Goal: Task Accomplishment & Management: Use online tool/utility

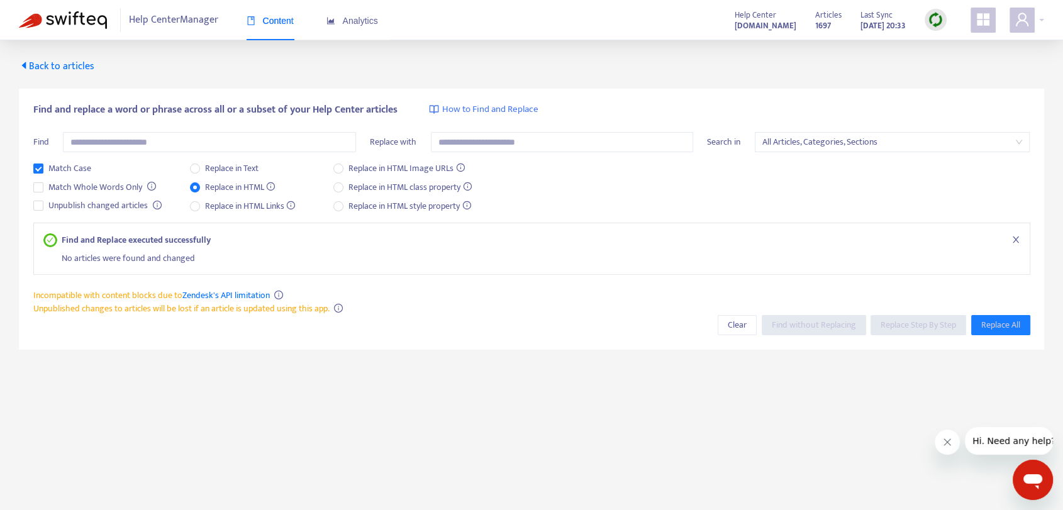
click at [40, 58] on span "Back to articles" at bounding box center [56, 66] width 75 height 17
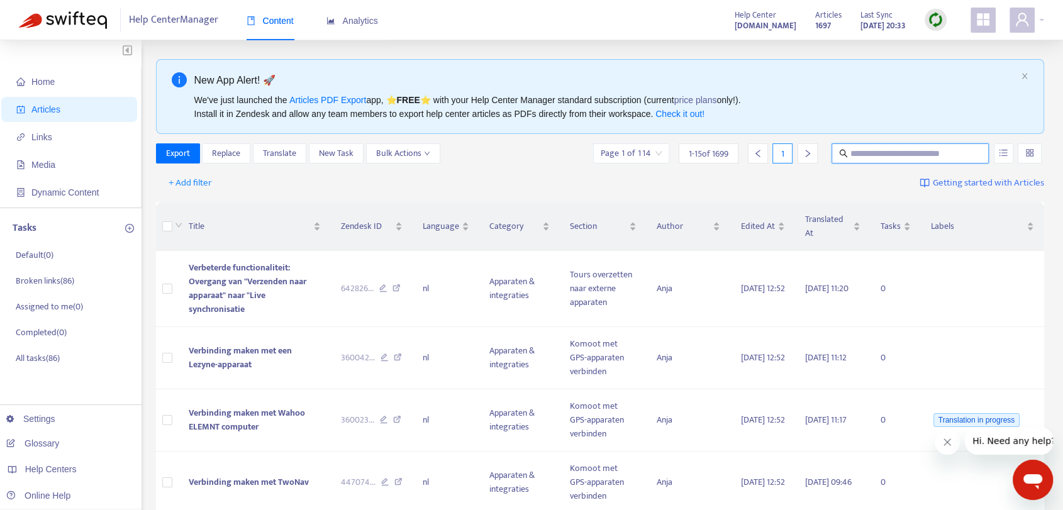
click at [863, 153] on input "text" at bounding box center [910, 154] width 121 height 14
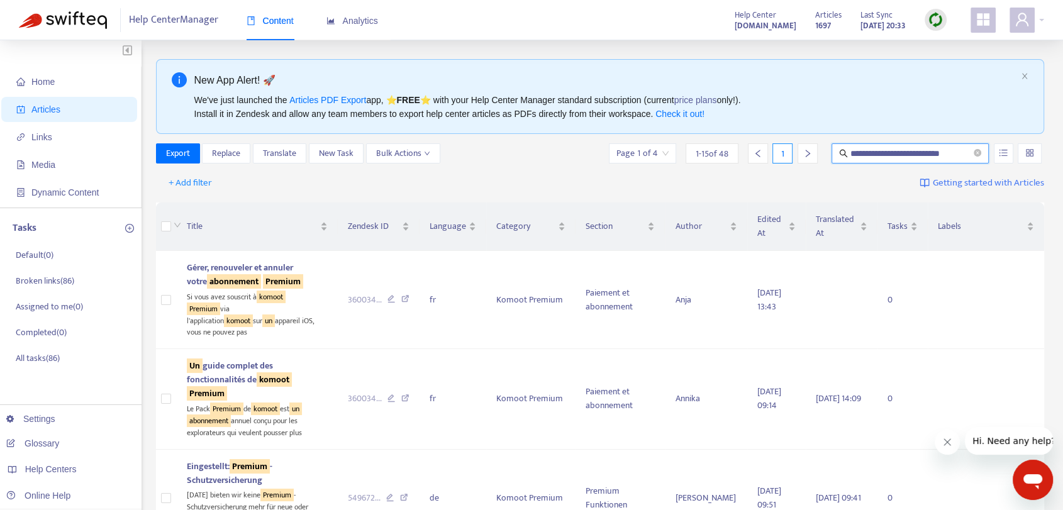
click at [864, 152] on input "**********" at bounding box center [910, 154] width 121 height 14
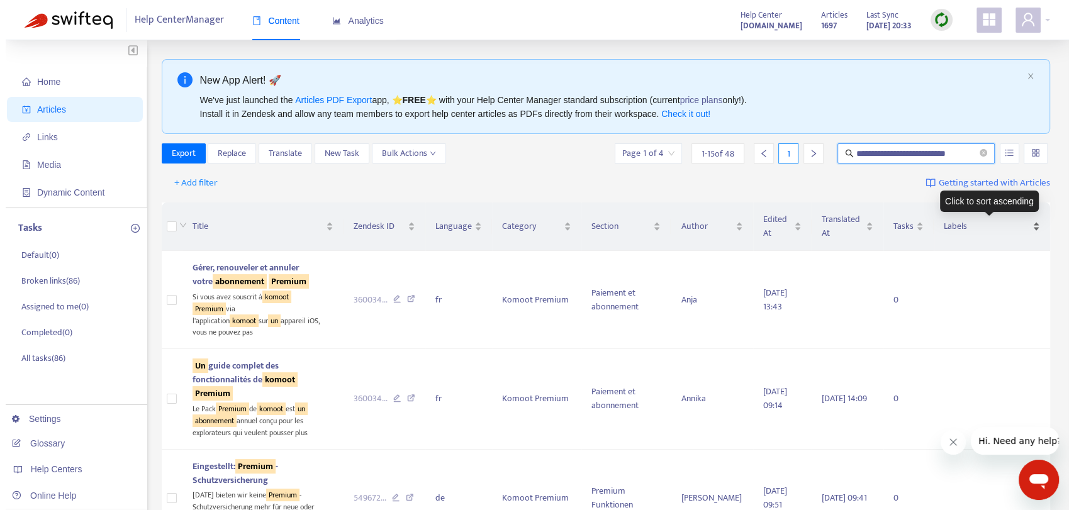
scroll to position [0, 0]
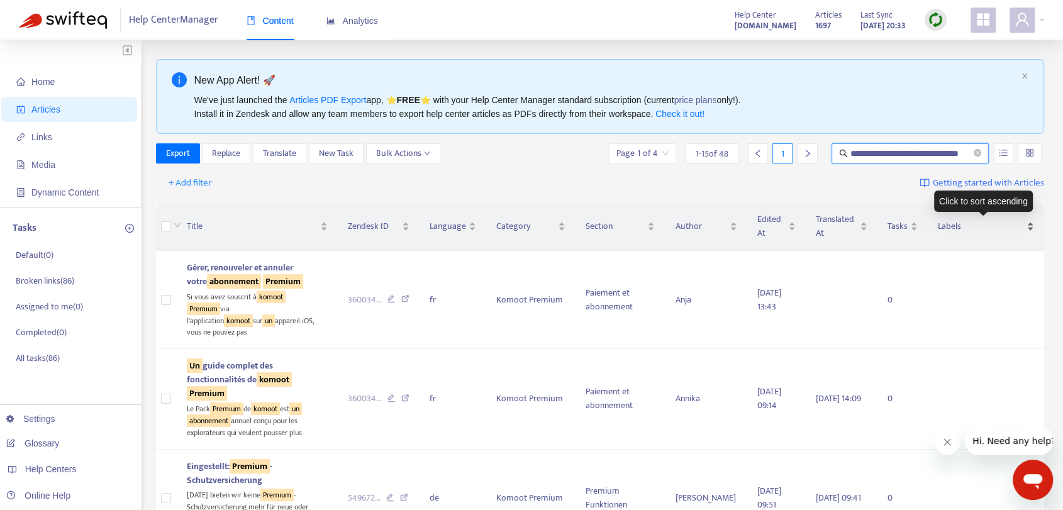
type input "**********"
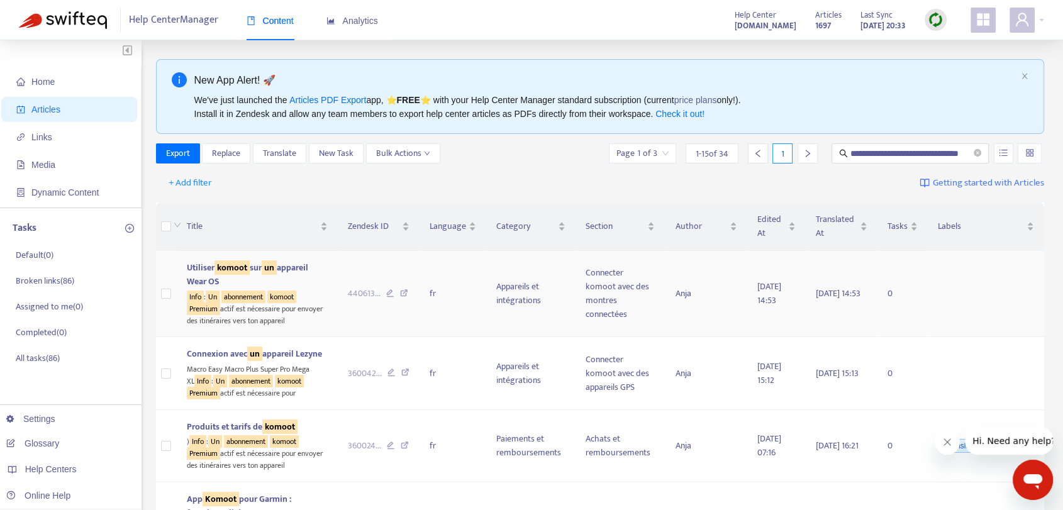
click at [262, 310] on div "Info : Un abonnement komoot Premium actif est nécessaire pour envoyer des itiné…" at bounding box center [257, 308] width 141 height 38
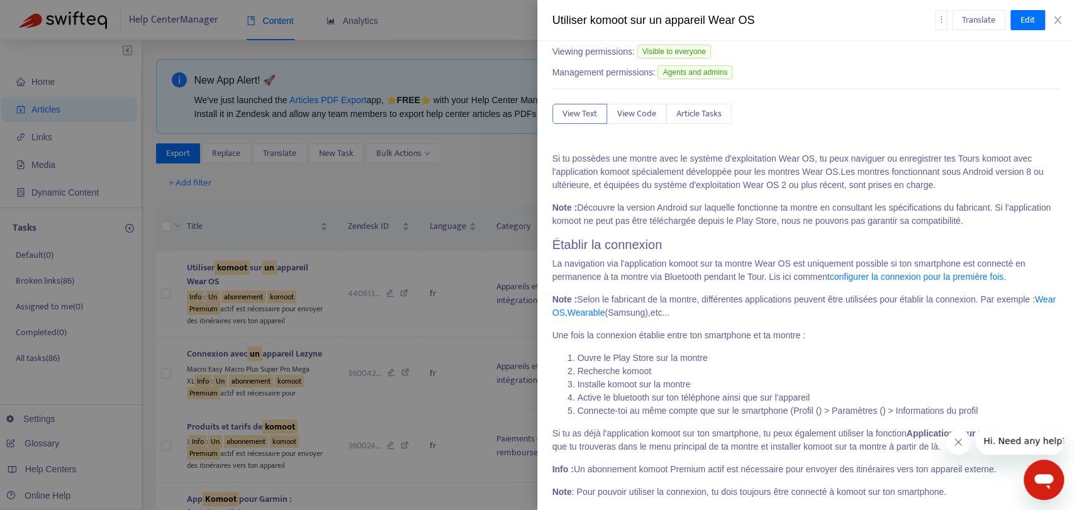
scroll to position [70, 0]
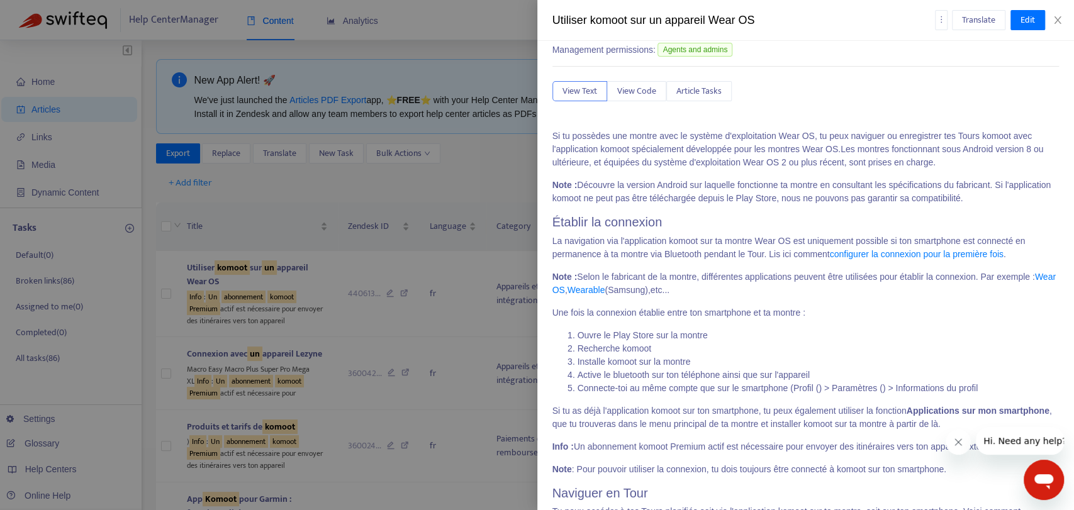
click at [608, 449] on p "Info : Un abonnement komoot Premium actif est nécessaire pour envoyer des itiné…" at bounding box center [805, 446] width 507 height 13
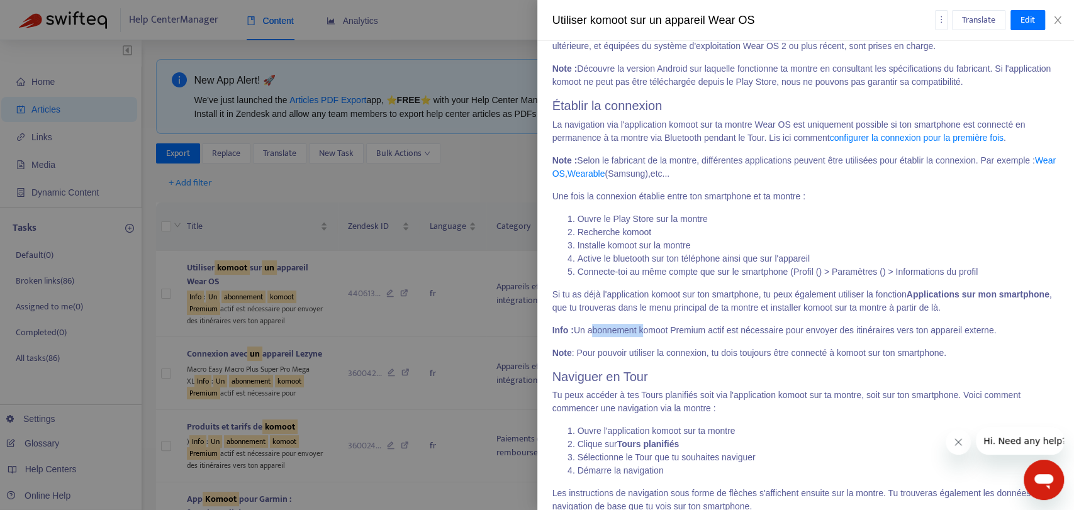
scroll to position [209, 0]
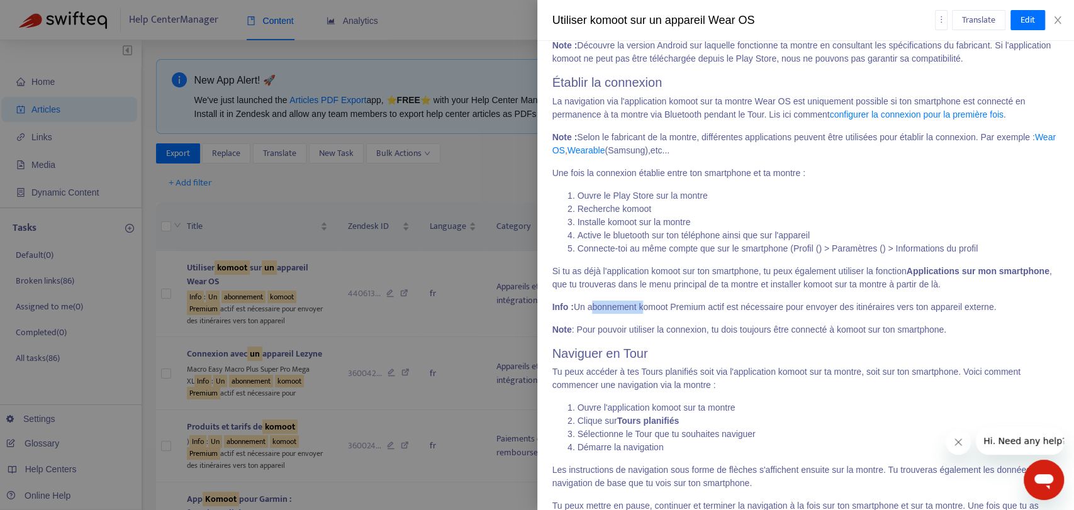
click at [635, 308] on p "Info : Un abonnement komoot Premium actif est nécessaire pour envoyer des itiné…" at bounding box center [805, 307] width 507 height 13
drag, startPoint x: 574, startPoint y: 308, endPoint x: 973, endPoint y: 312, distance: 398.8
click at [996, 308] on p "Info : Un abonnement komoot Premium actif est nécessaire pour envoyer des itiné…" at bounding box center [805, 307] width 507 height 13
copy p "Un abonnement komoot Premium actif est nécessaire pour envoyer des itinéraires …"
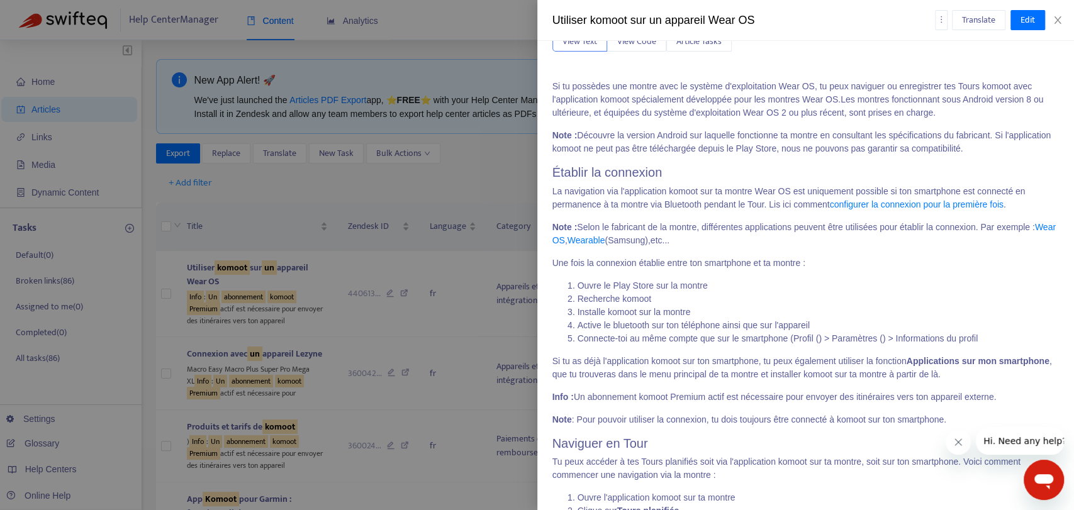
scroll to position [0, 0]
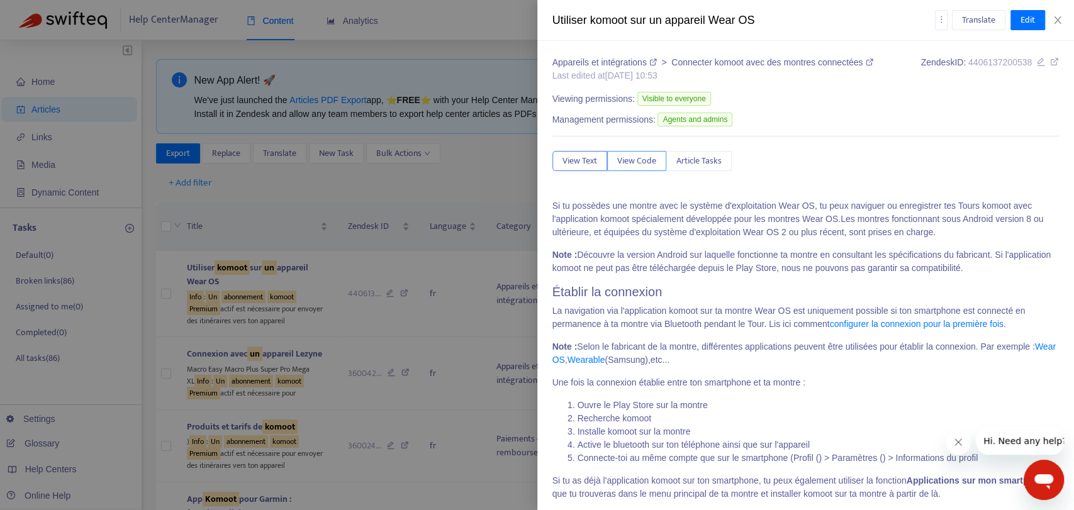
click at [651, 157] on span "View Code" at bounding box center [636, 161] width 39 height 14
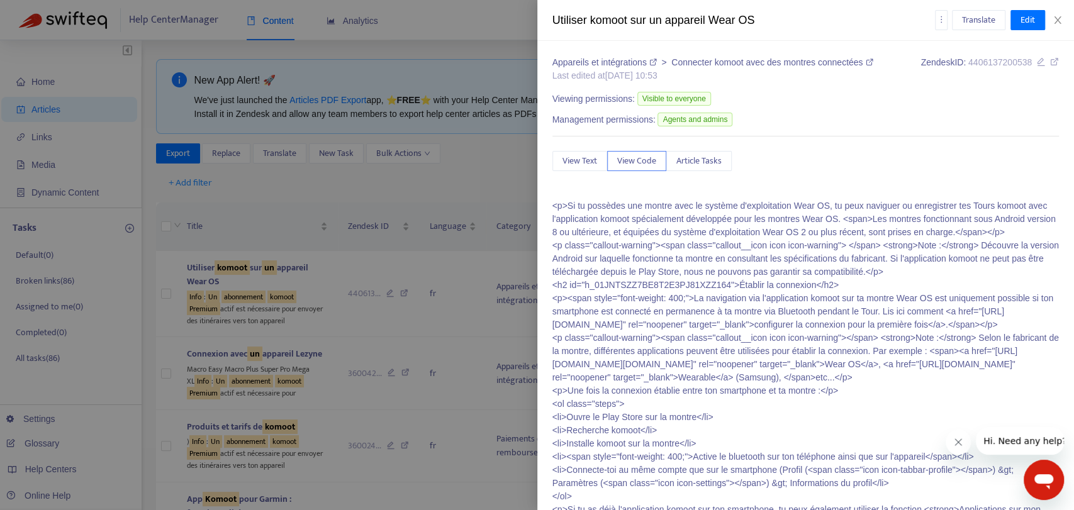
drag, startPoint x: 769, startPoint y: 188, endPoint x: 737, endPoint y: 184, distance: 31.7
click at [737, 184] on div "Appareils et intégrations > Connecter komoot avec des montres connectées Last e…" at bounding box center [805, 462] width 507 height 813
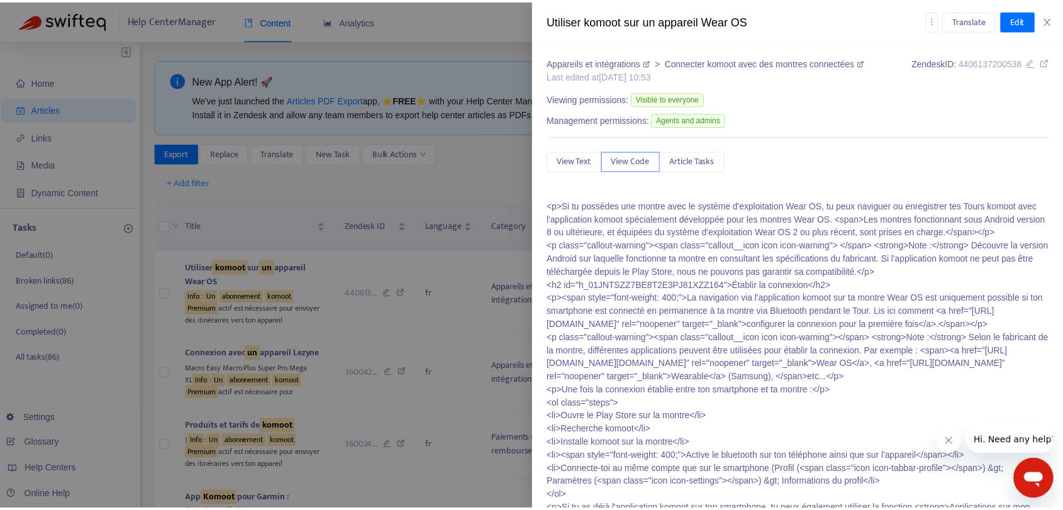
scroll to position [320, 0]
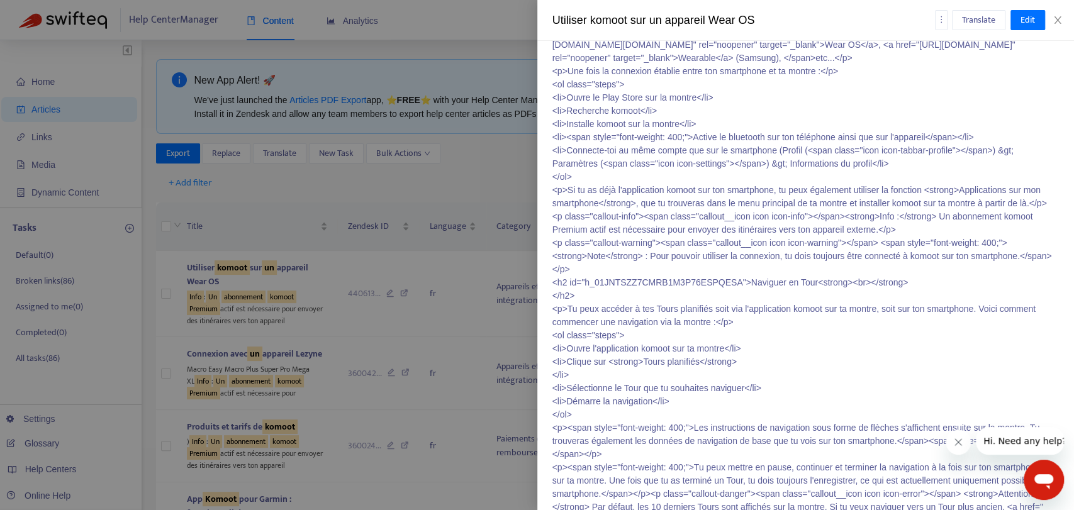
click at [908, 303] on p "<p>Si tu possèdes une montre avec le système d'exploitation Wear OS, tu peux na…" at bounding box center [805, 210] width 507 height 660
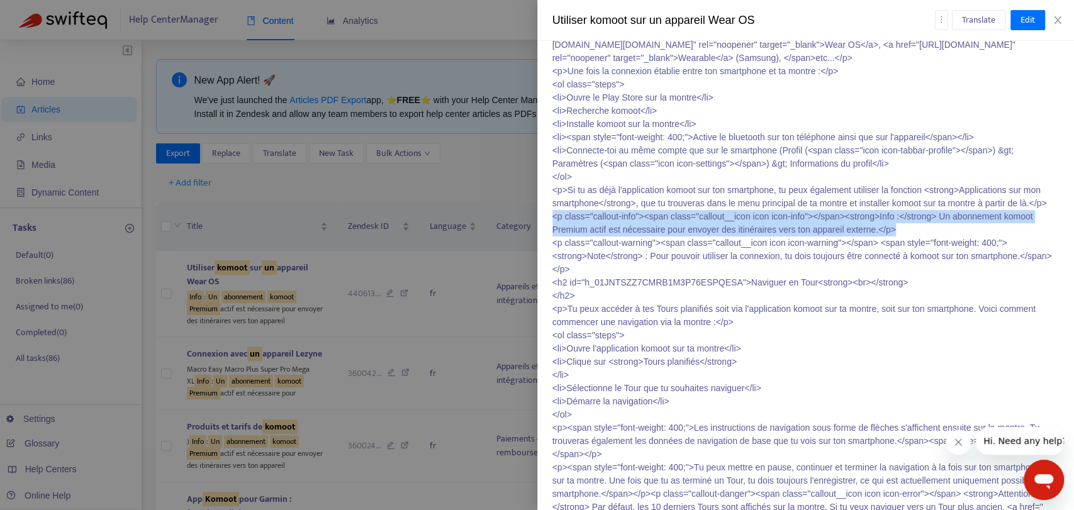
drag, startPoint x: 906, startPoint y: 281, endPoint x: 550, endPoint y: 272, distance: 356.1
click at [550, 272] on div "Appareils et intégrations > Connecter komoot avec des montres connectées Last e…" at bounding box center [805, 275] width 537 height 469
copy p "<p class="callout-info"><span class="callout__icon icon icon-info"></span><stro…"
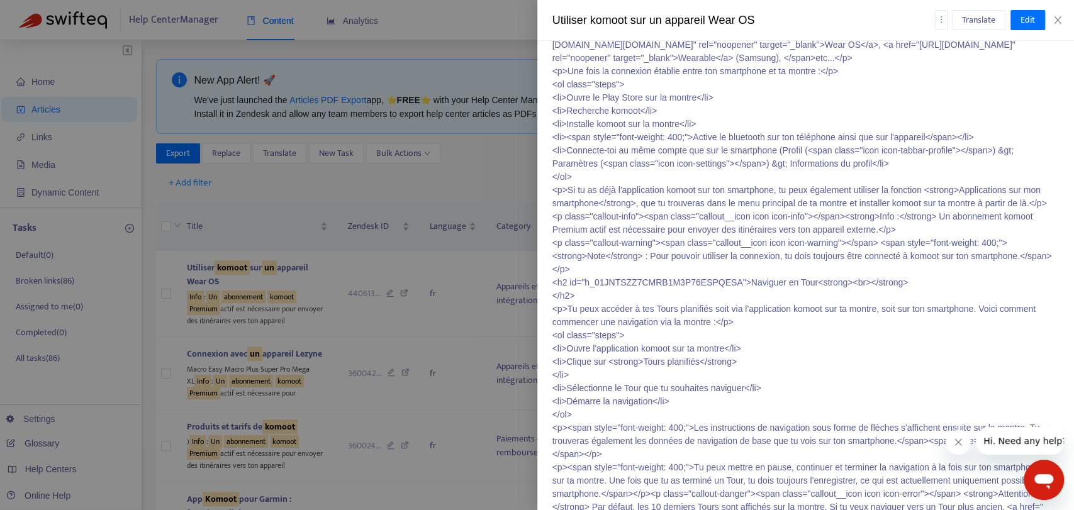
click at [494, 180] on div at bounding box center [537, 255] width 1074 height 510
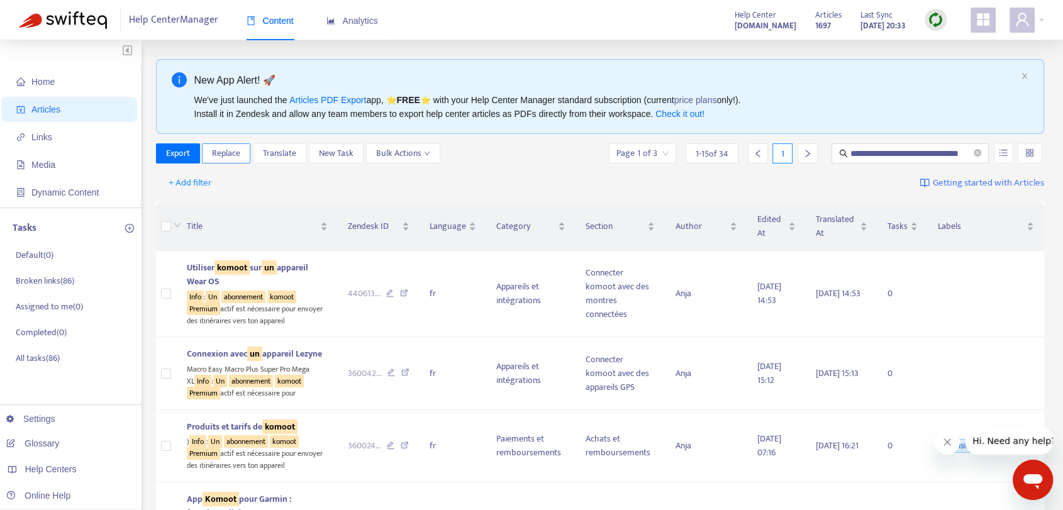
click at [223, 148] on span "Replace" at bounding box center [226, 154] width 28 height 14
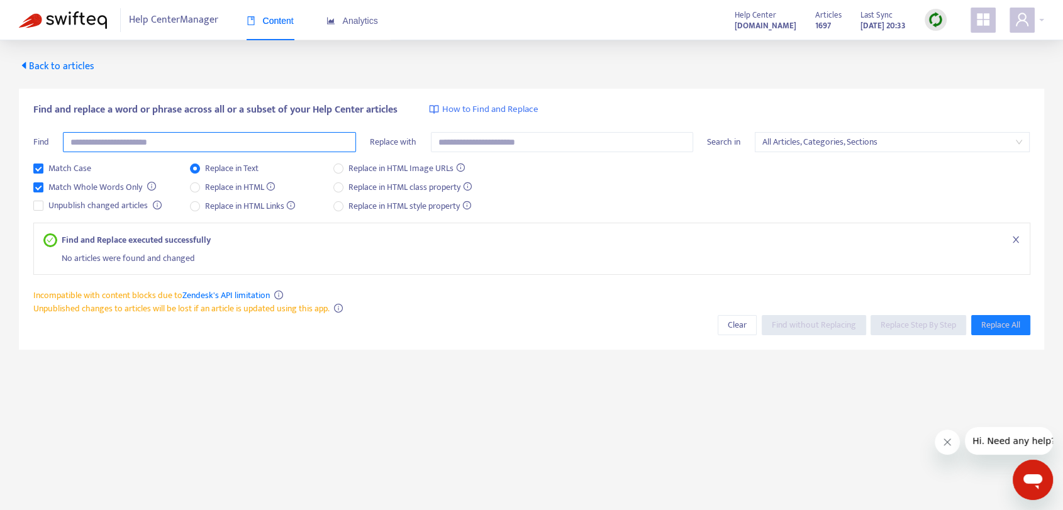
paste input "**********"
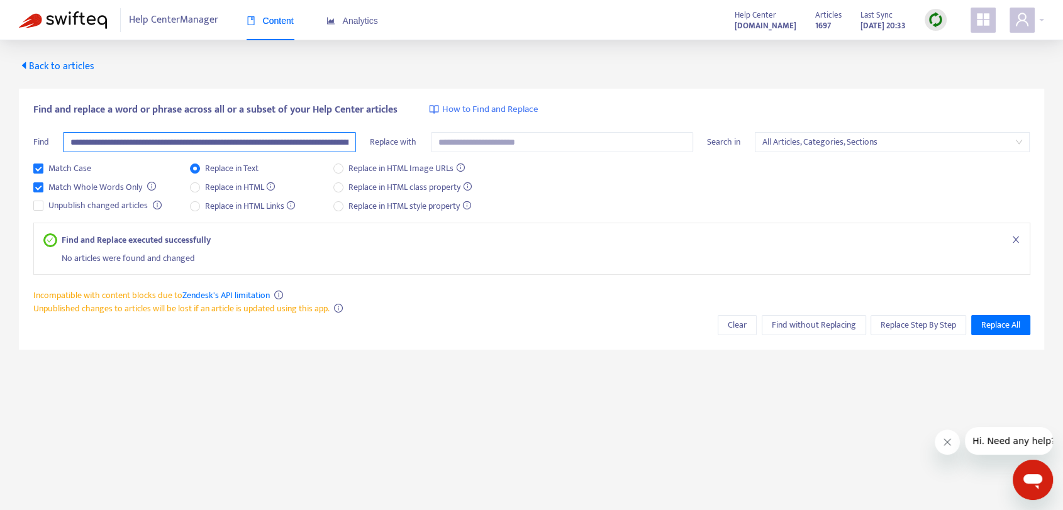
scroll to position [0, 560]
type input "**********"
click at [229, 187] on span "Replace in HTML" at bounding box center [240, 188] width 81 height 14
click at [808, 327] on span "Find without Replacing" at bounding box center [814, 325] width 84 height 14
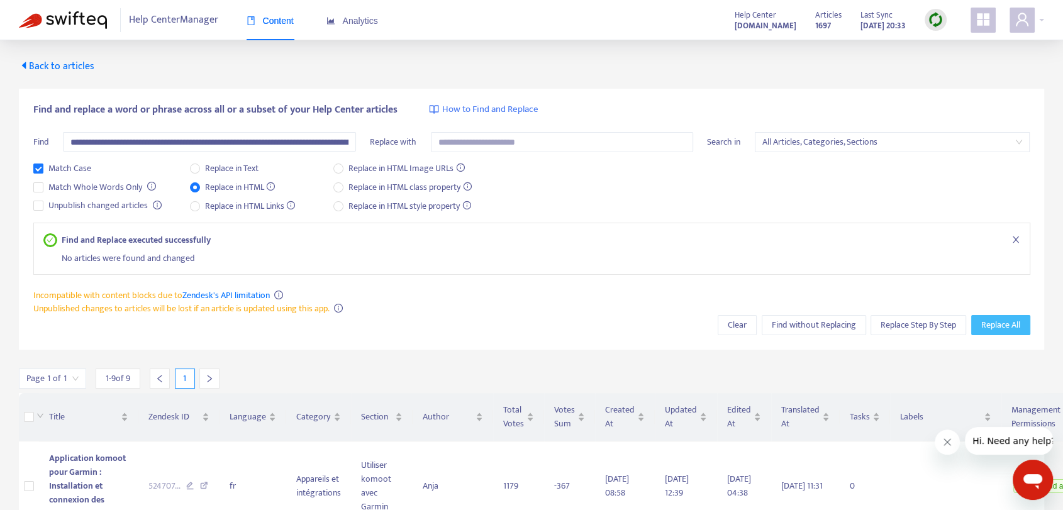
click at [999, 321] on span "Replace All" at bounding box center [1000, 325] width 39 height 14
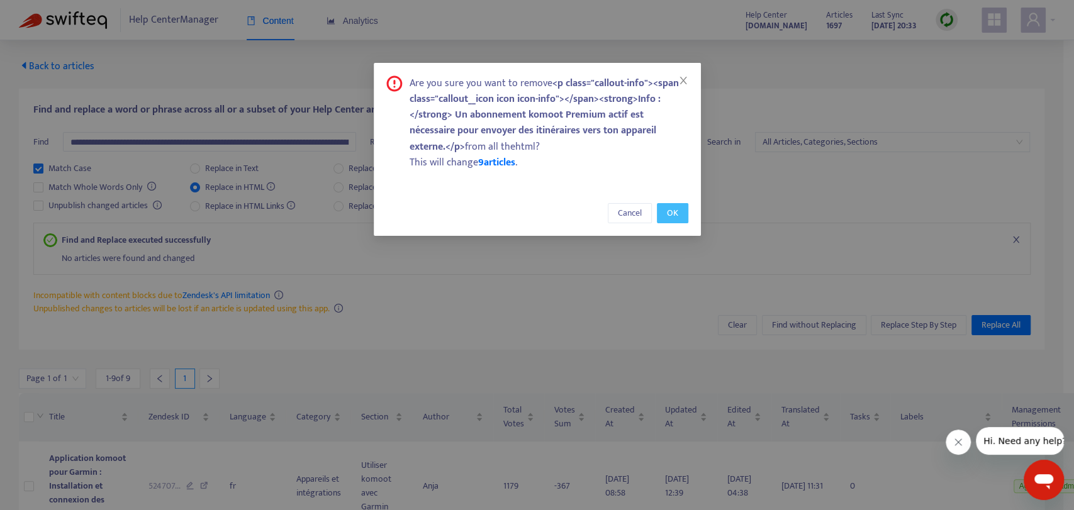
click at [678, 217] on button "OK" at bounding box center [672, 213] width 31 height 20
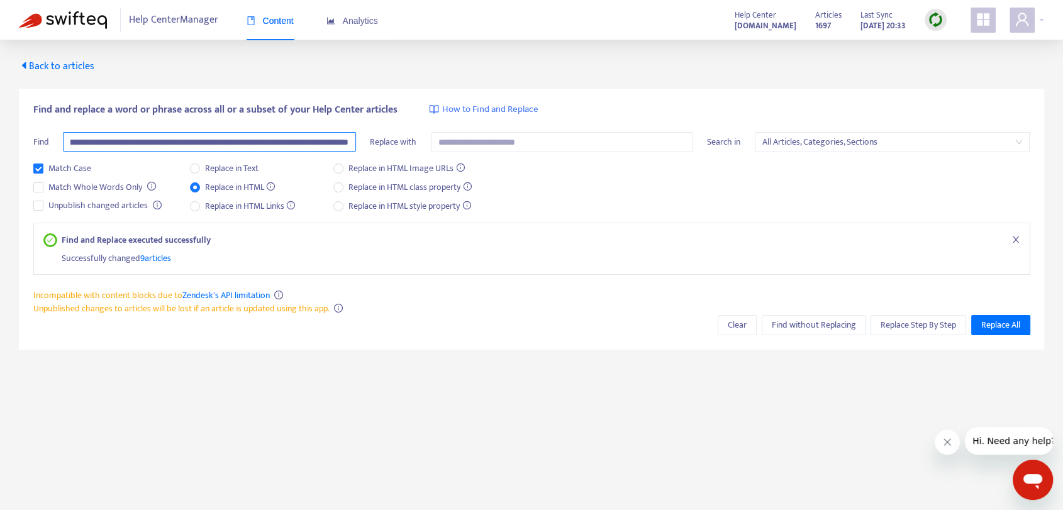
scroll to position [0, 560]
drag, startPoint x: 69, startPoint y: 141, endPoint x: 597, endPoint y: 166, distance: 528.3
click at [597, 166] on div "**********" at bounding box center [531, 196] width 997 height 186
click at [57, 62] on span "Back to articles" at bounding box center [56, 66] width 75 height 17
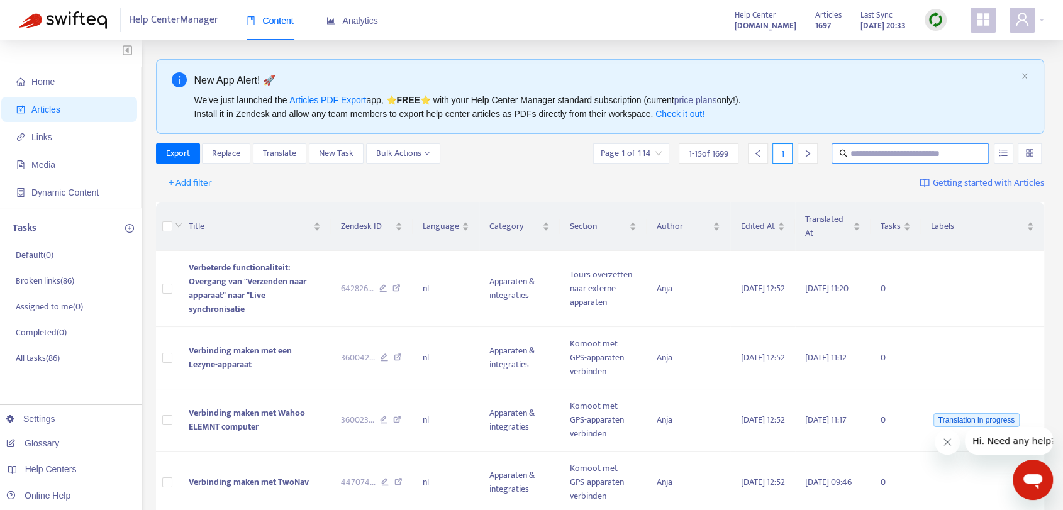
click at [894, 150] on input "text" at bounding box center [910, 154] width 121 height 14
paste input "**********"
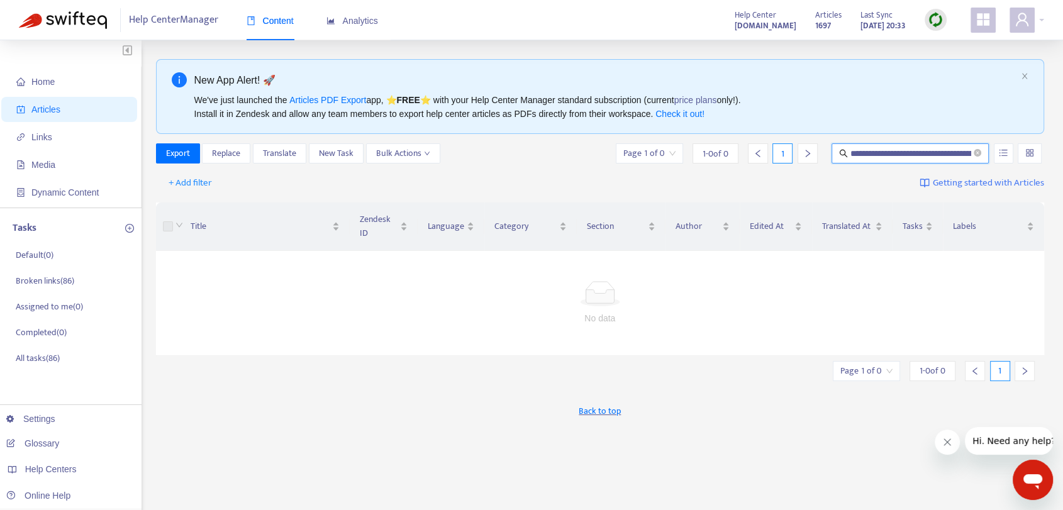
type input "**********"
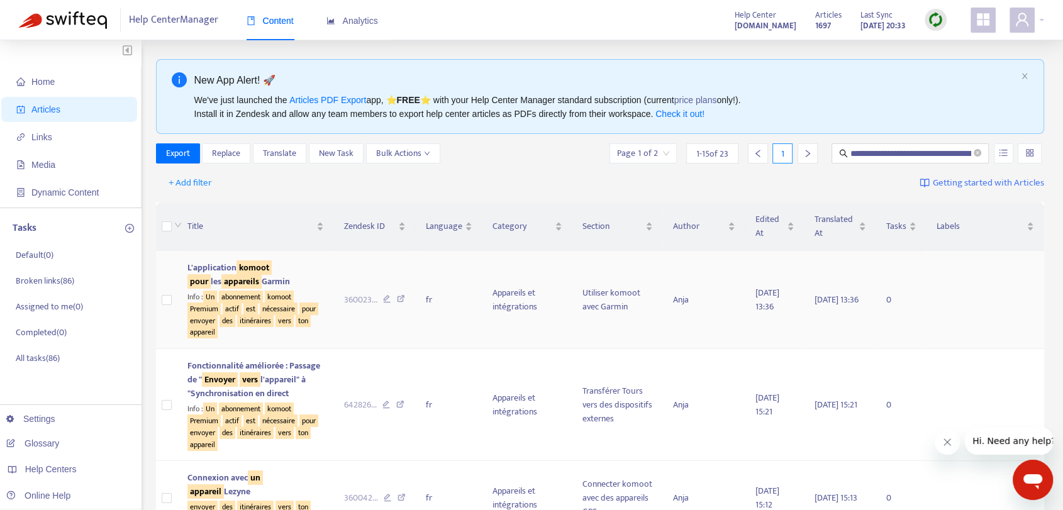
click at [263, 319] on sqkw "itinéraires" at bounding box center [255, 320] width 36 height 13
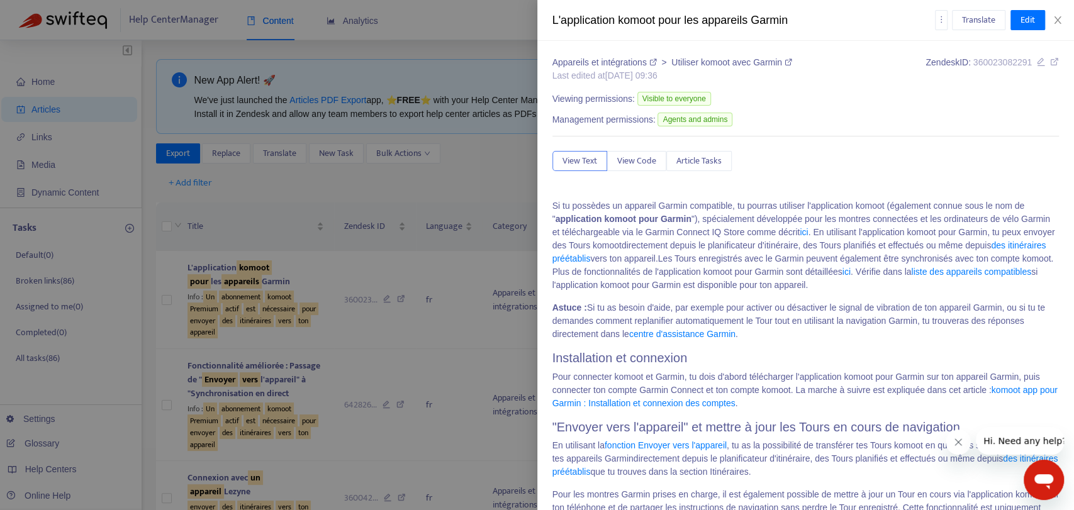
scroll to position [268, 0]
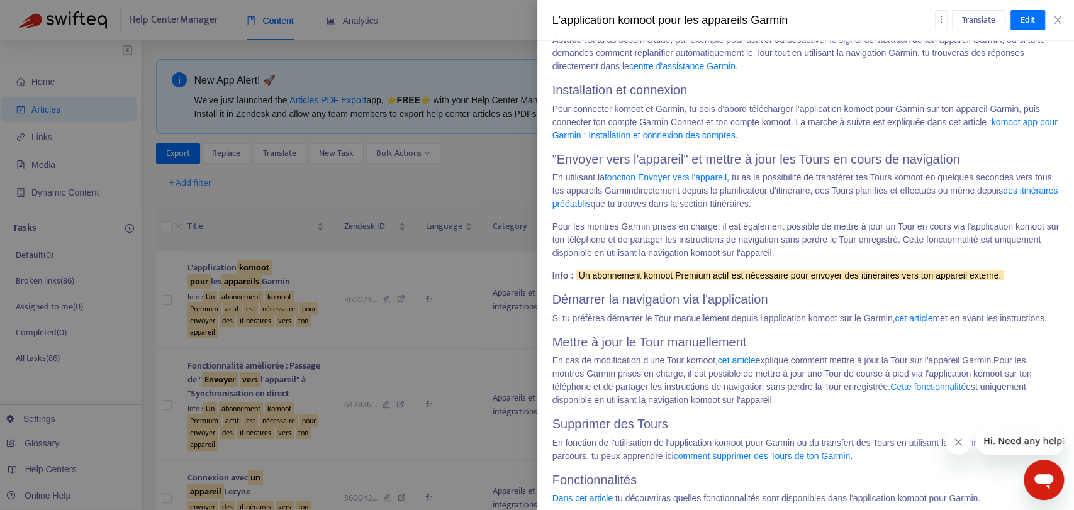
click at [828, 260] on header "Si tu possèdes un appareil Garmin compatible, tu pourras utiliser l'application…" at bounding box center [805, 239] width 507 height 616
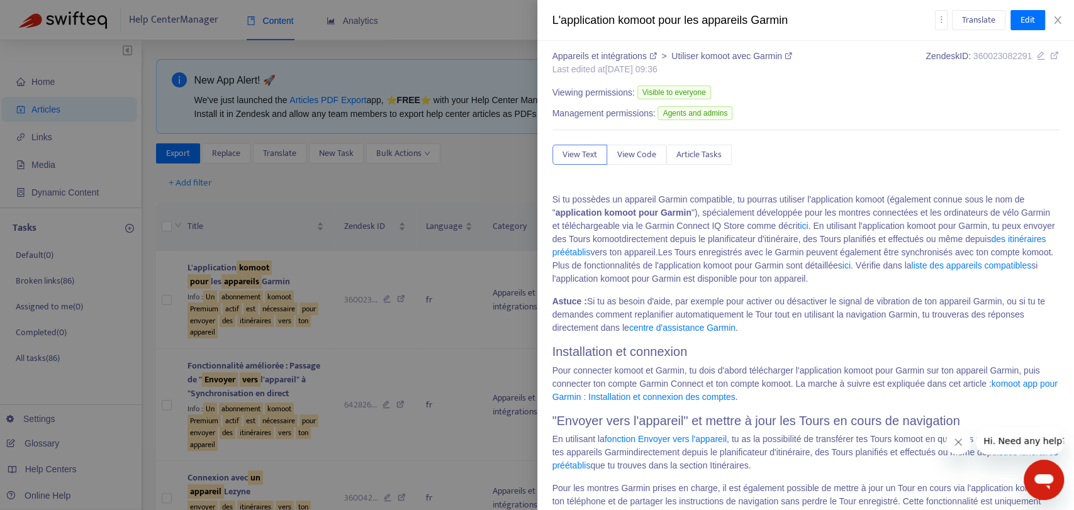
scroll to position [0, 0]
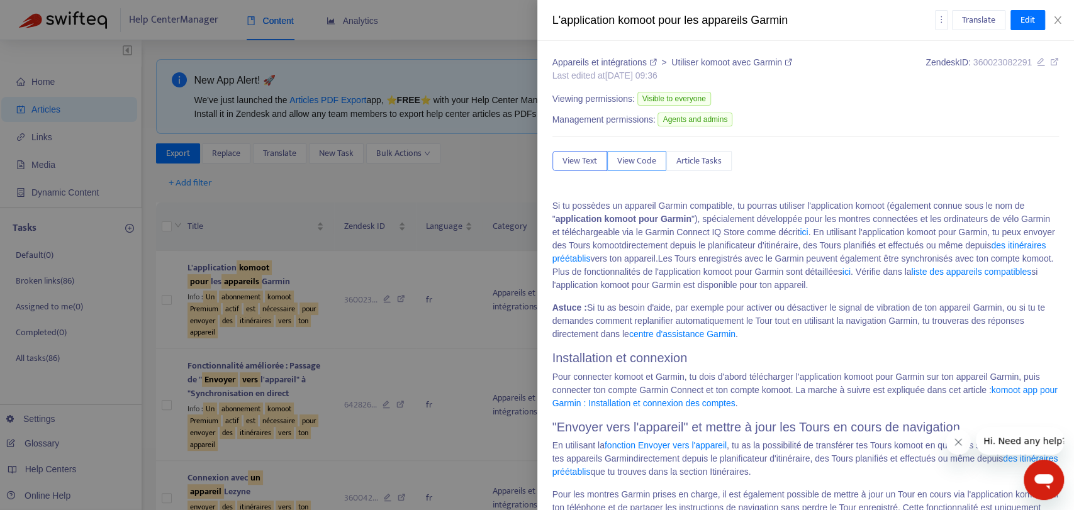
click at [643, 165] on span "View Code" at bounding box center [636, 161] width 39 height 14
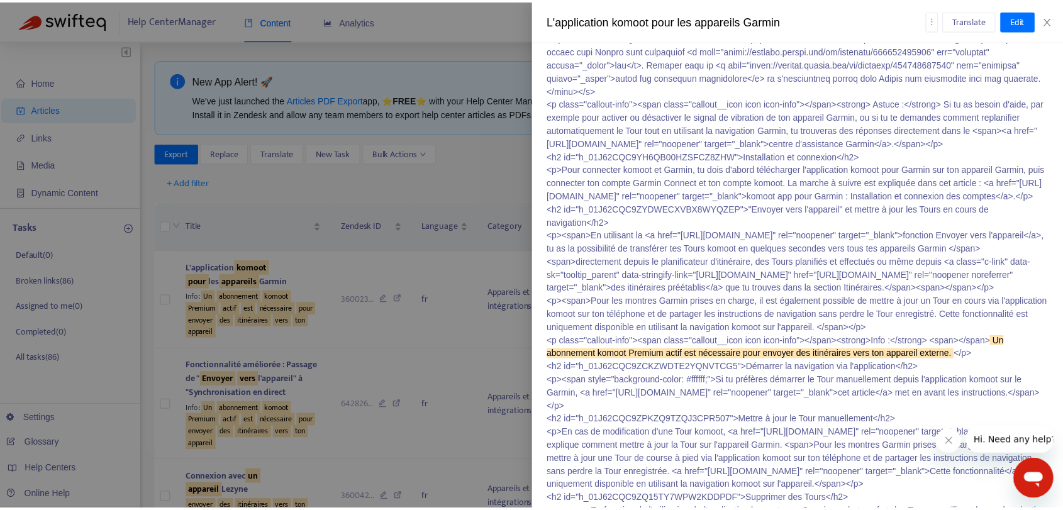
scroll to position [349, 0]
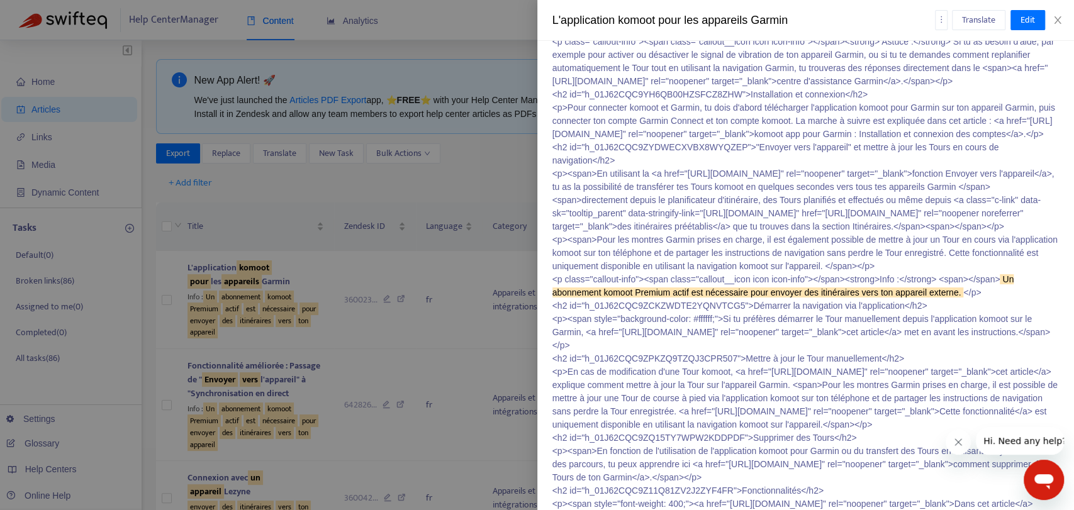
click at [979, 343] on p "<p class="callout-info"><span class="callout__icon icon icon-info"></span><stro…" at bounding box center [805, 220] width 507 height 740
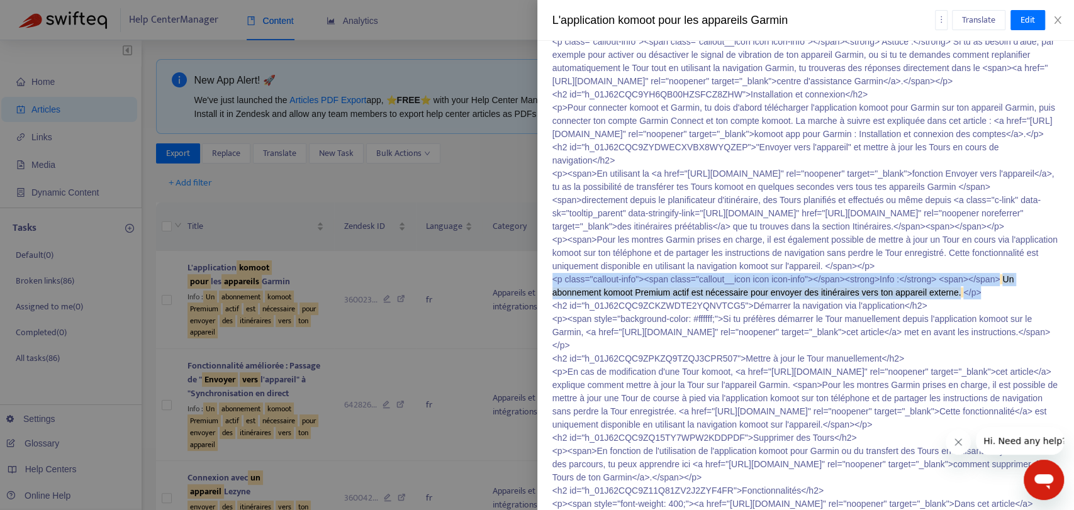
drag, startPoint x: 985, startPoint y: 348, endPoint x: 553, endPoint y: 337, distance: 432.2
click at [553, 337] on p "<p class="callout-info"><span class="callout__icon icon icon-info"></span><stro…" at bounding box center [805, 220] width 507 height 740
copy p "<p class="callout-info"><span class="callout__icon icon icon-info"></span><stro…"
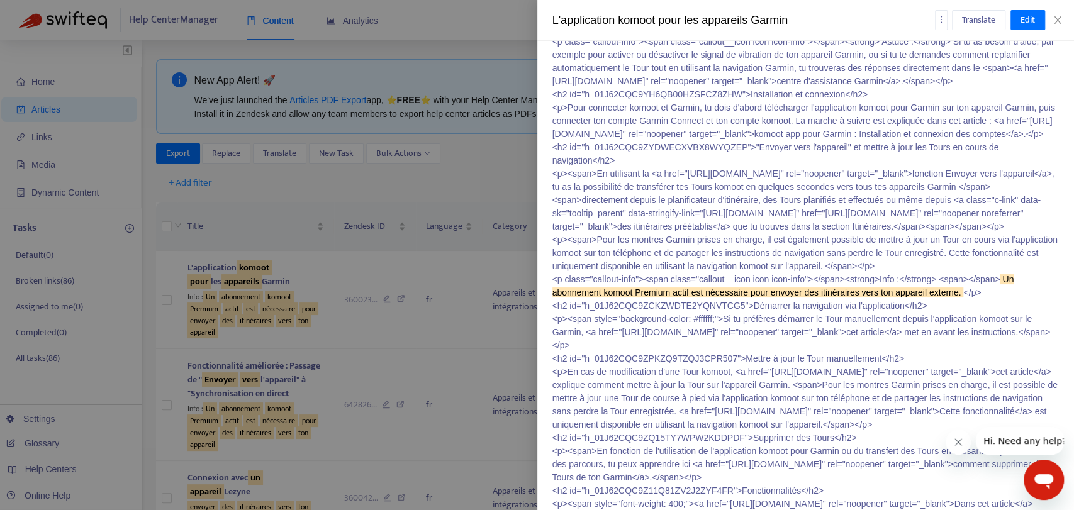
click at [409, 273] on div at bounding box center [537, 255] width 1074 height 510
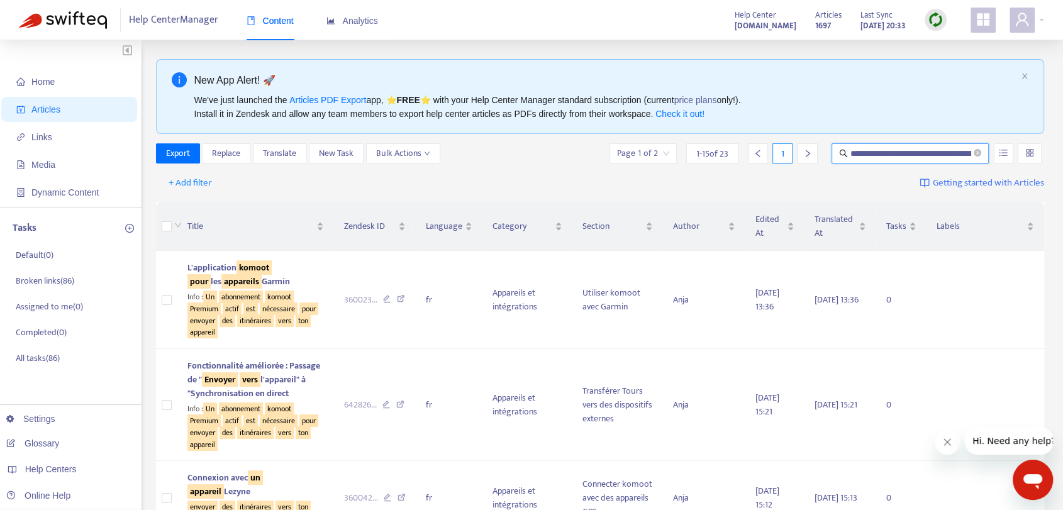
click at [879, 158] on input "**********" at bounding box center [910, 154] width 121 height 14
click at [230, 158] on span "Replace" at bounding box center [226, 154] width 28 height 14
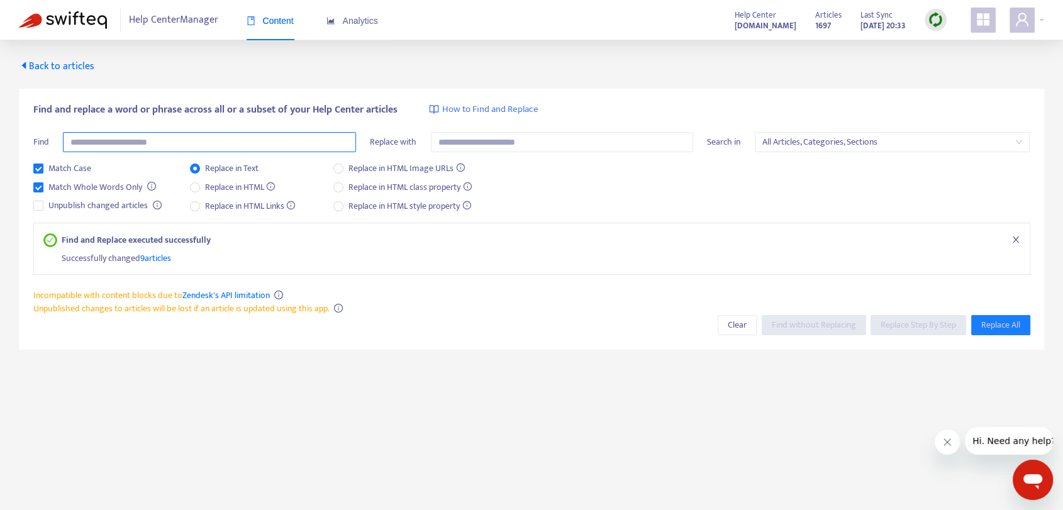
click at [230, 142] on input "text" at bounding box center [209, 142] width 293 height 20
paste input "**********"
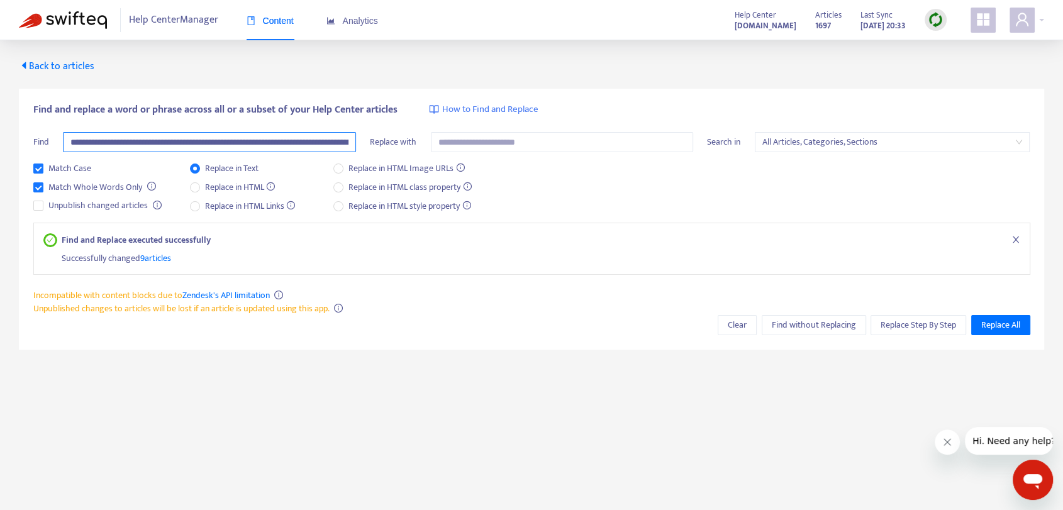
scroll to position [0, 624]
type input "**********"
click at [226, 182] on span "Replace in HTML" at bounding box center [240, 188] width 81 height 14
click at [824, 328] on span "Find without Replacing" at bounding box center [814, 325] width 84 height 14
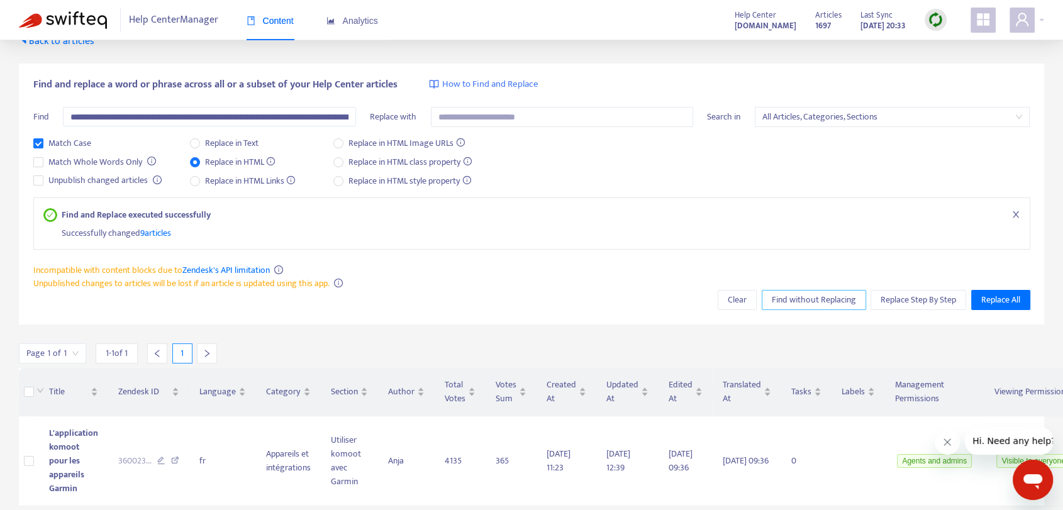
scroll to position [40, 0]
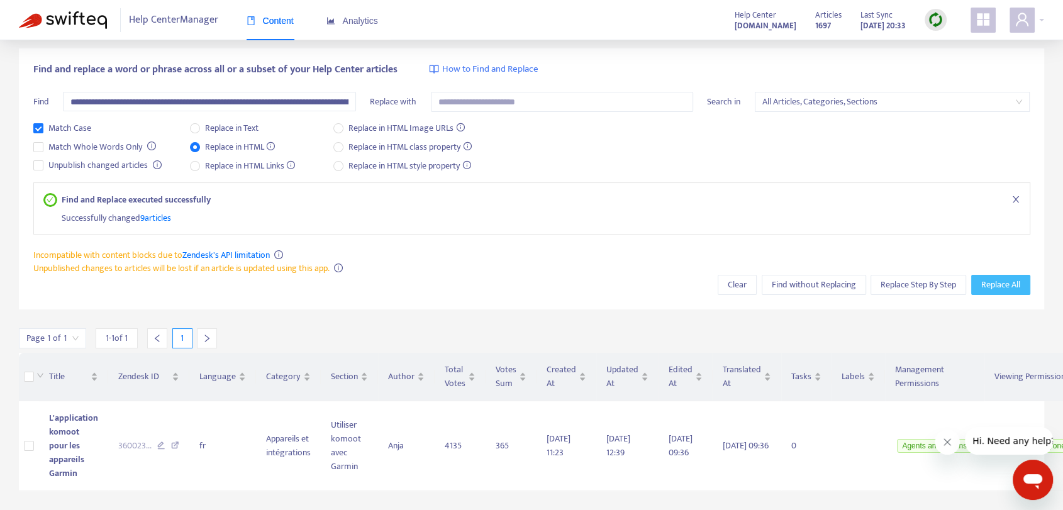
click at [997, 283] on span "Replace All" at bounding box center [1000, 285] width 39 height 14
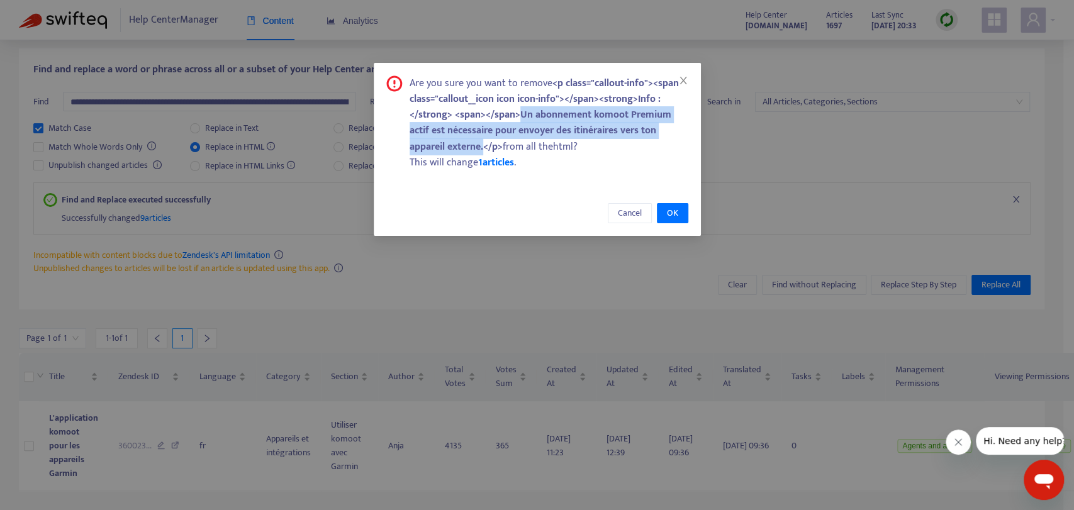
drag, startPoint x: 520, startPoint y: 114, endPoint x: 484, endPoint y: 143, distance: 46.6
click at [484, 143] on b "<p class="callout-info"><span class="callout__icon icon icon-info"></span><stro…" at bounding box center [543, 115] width 269 height 81
copy b "Un abonnement komoot Premium actif est nécessaire pour envoyer des itinéraires …"
click at [671, 216] on span "OK" at bounding box center [672, 213] width 11 height 14
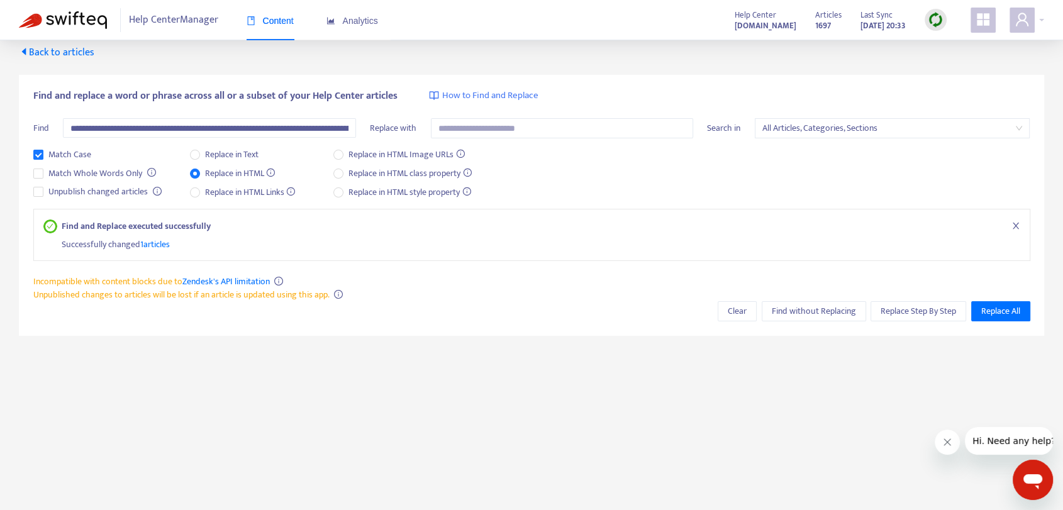
scroll to position [0, 0]
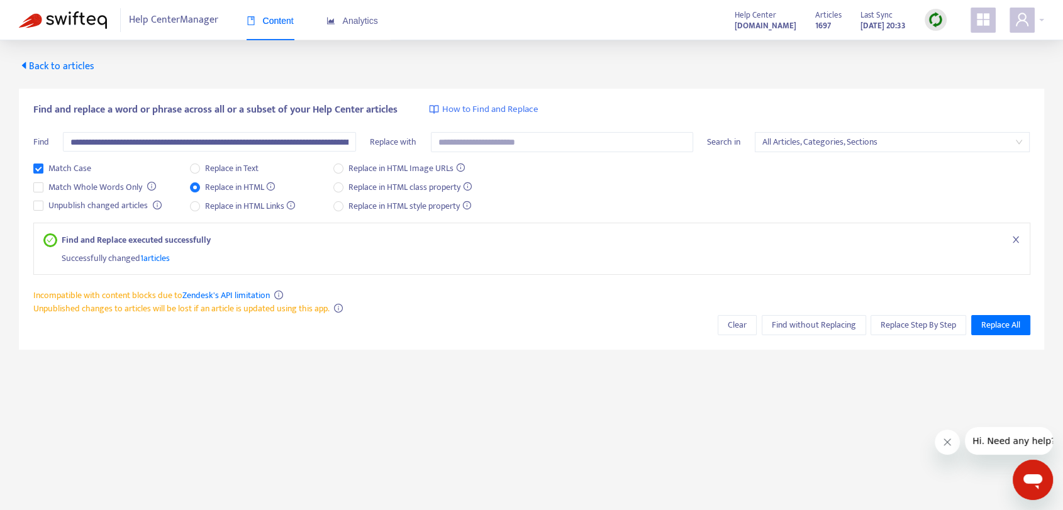
click at [67, 59] on span "Back to articles" at bounding box center [56, 66] width 75 height 17
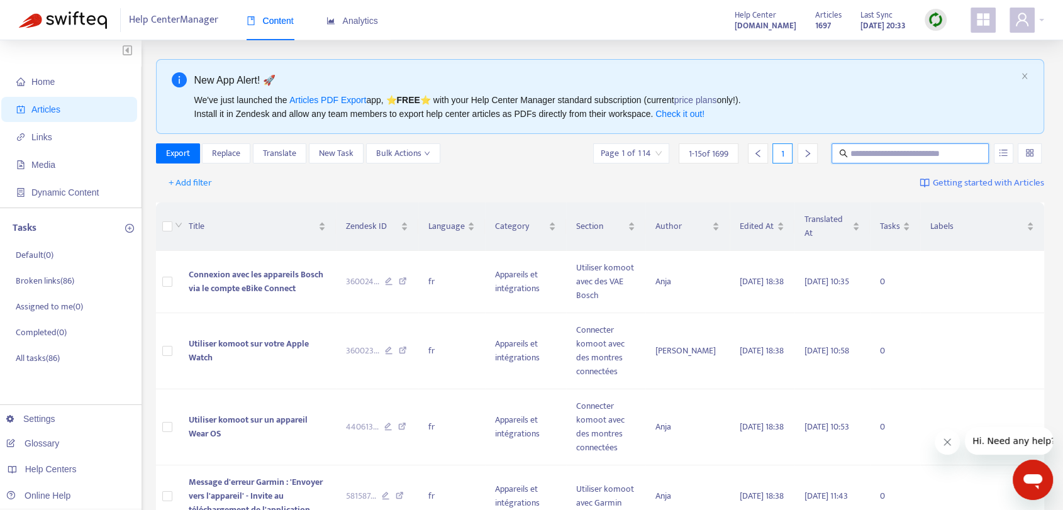
click at [889, 150] on input "text" at bounding box center [910, 154] width 121 height 14
paste input "**********"
type input "**********"
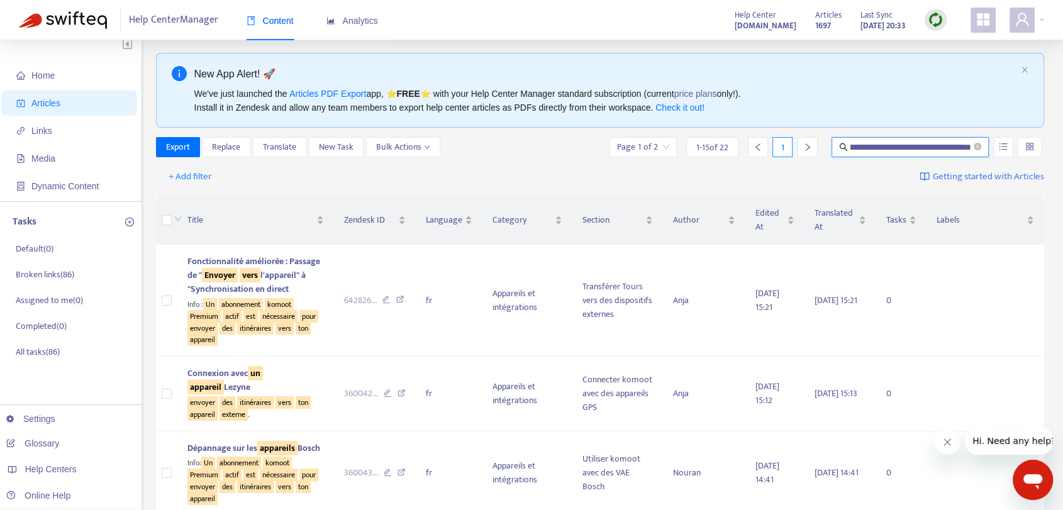
scroll to position [0, 0]
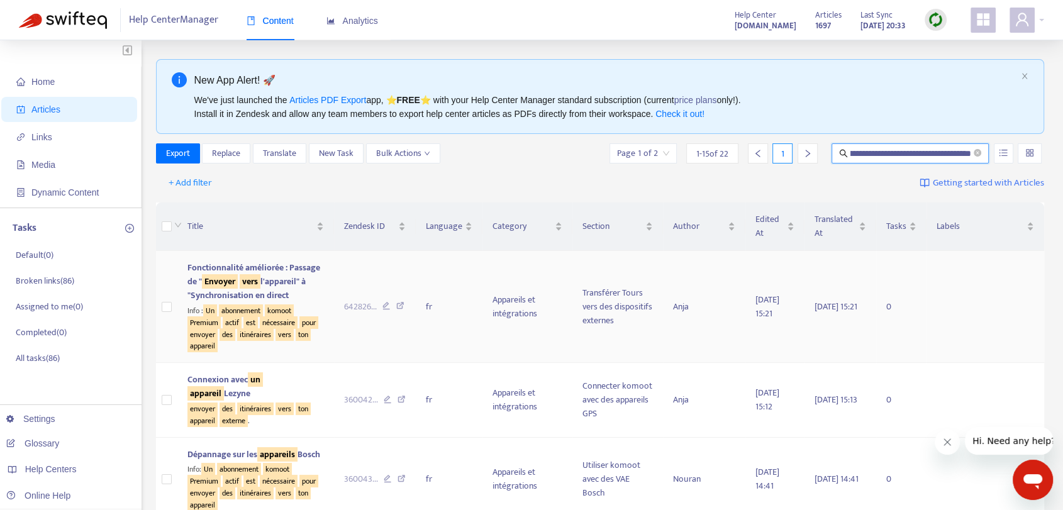
click at [274, 329] on sqkw "nécessaire" at bounding box center [279, 322] width 38 height 13
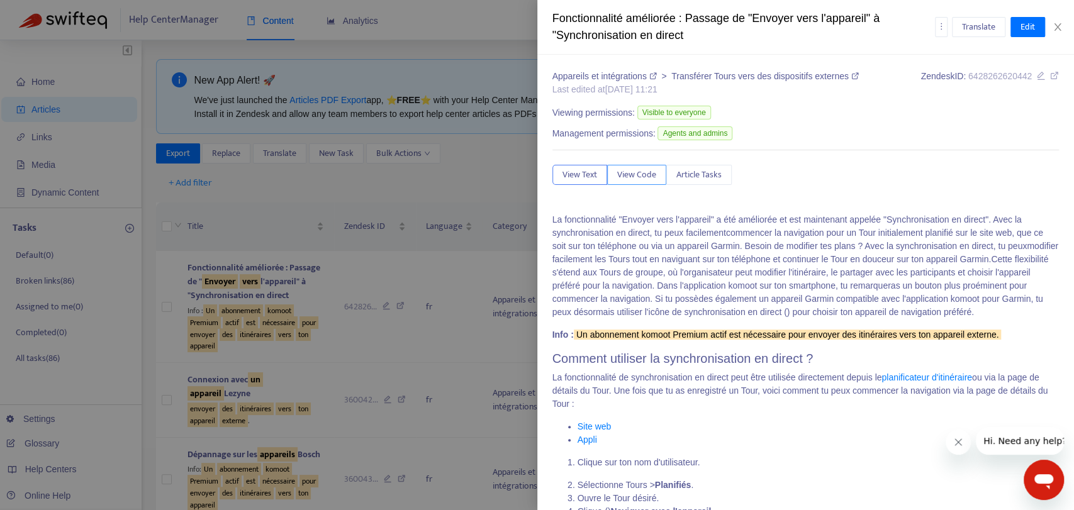
click at [644, 182] on button "View Code" at bounding box center [636, 175] width 59 height 20
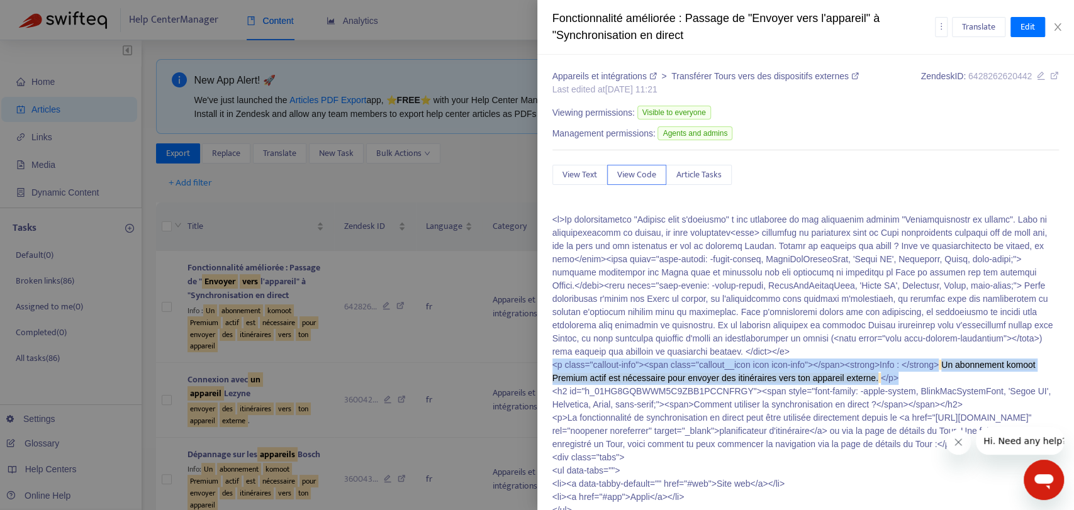
drag, startPoint x: 935, startPoint y: 376, endPoint x: 545, endPoint y: 367, distance: 390.0
click at [545, 367] on div "Appareils et intégrations > Transférer Tours vers des dispositifs externes Last…" at bounding box center [805, 282] width 537 height 455
copy p "<p class="callout-info"><span class="callout__icon icon icon-info"></span><stro…"
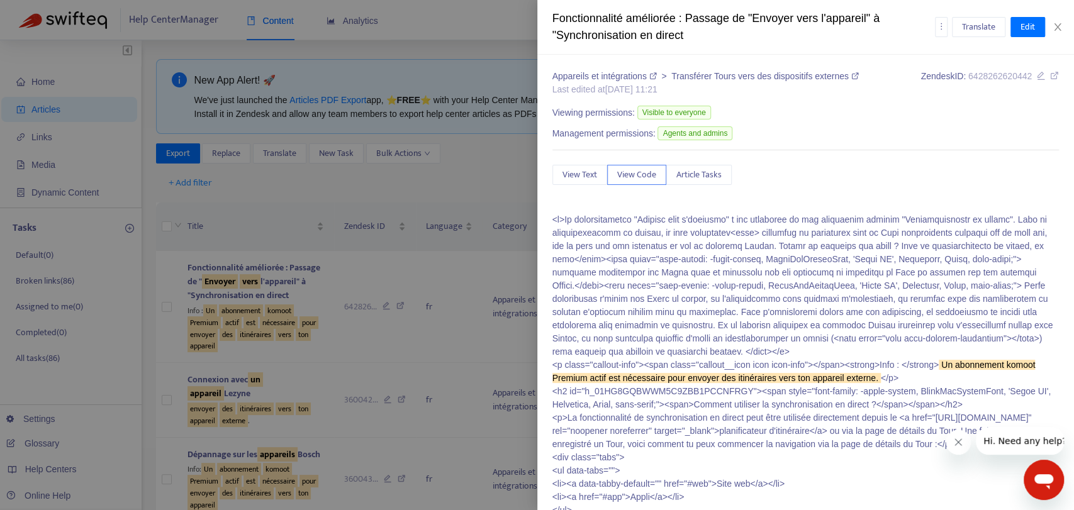
click at [504, 193] on div at bounding box center [537, 255] width 1074 height 510
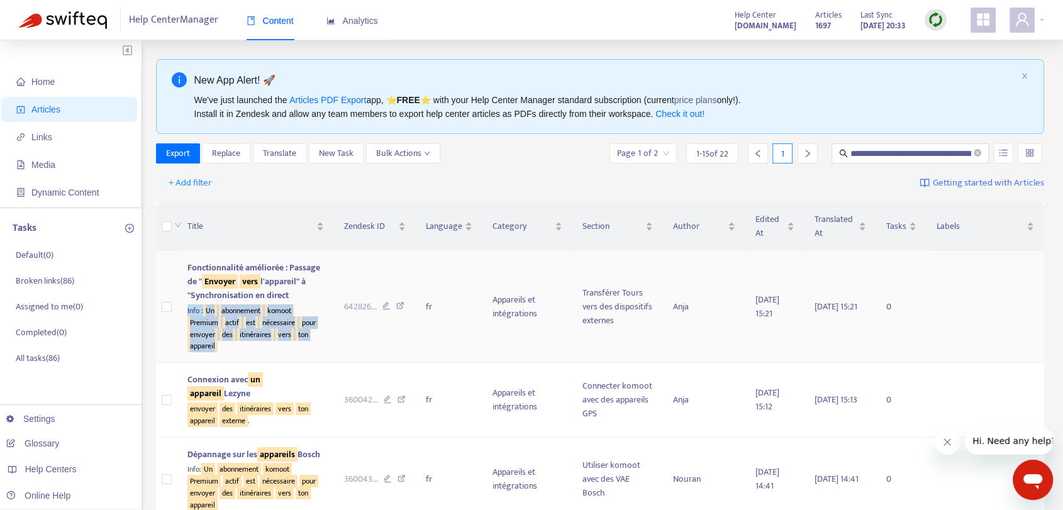
drag, startPoint x: 258, startPoint y: 361, endPoint x: 189, endPoint y: 325, distance: 78.2
click at [189, 325] on div "Info : Un abonnement komoot Premium actif est nécessaire pour envoyer des itiné…" at bounding box center [255, 328] width 137 height 50
copy div "Info : Un abonnement komoot Premium actif est nécessaire pour envoyer des itiné…"
